Goal: Check status: Check status

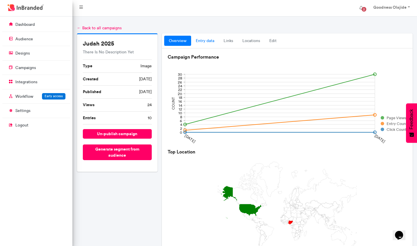
click at [210, 42] on link "entry data" at bounding box center [205, 41] width 28 height 10
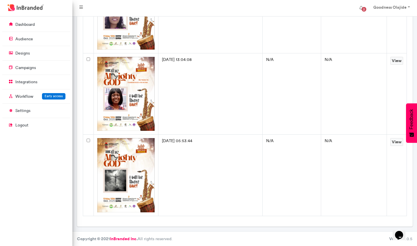
scroll to position [679, 0]
click at [399, 142] on link "View" at bounding box center [396, 142] width 13 height 8
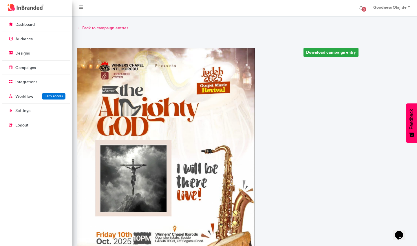
click at [93, 29] on link "← Back to campaign entries" at bounding box center [245, 28] width 336 height 6
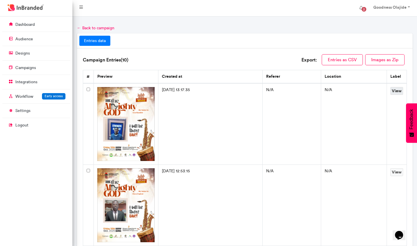
click at [395, 91] on link "View" at bounding box center [396, 91] width 13 height 8
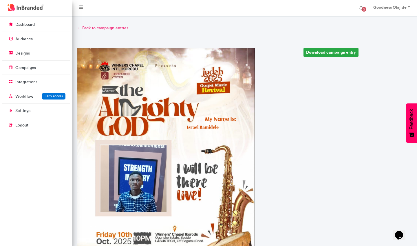
click at [83, 26] on link "← Back to campaign entries" at bounding box center [245, 28] width 336 height 6
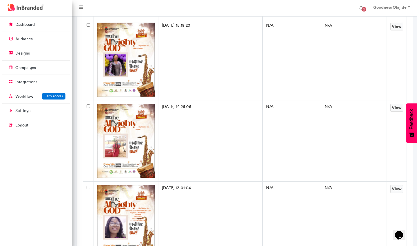
scroll to position [338, 0]
